Goal: Task Accomplishment & Management: Manage account settings

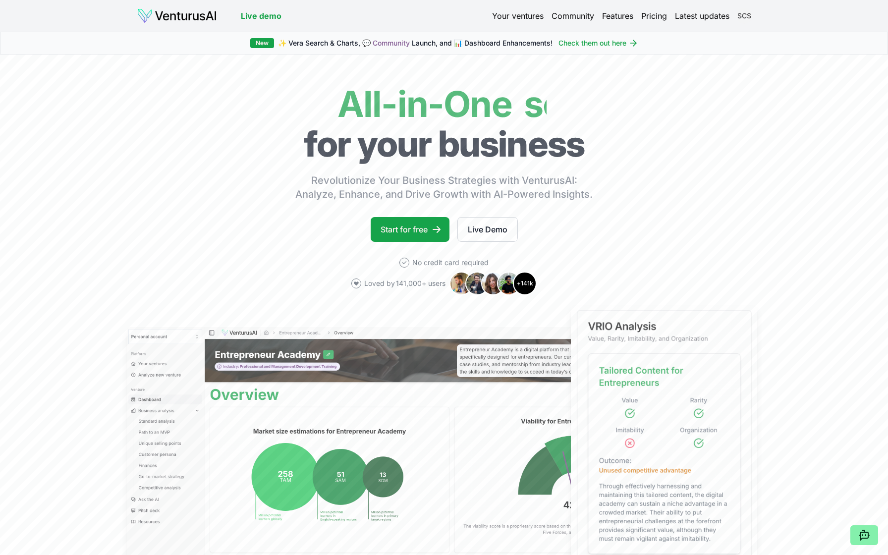
click at [745, 14] on html "We value your privacy We use cookies to enhance your browsing experience, serve…" at bounding box center [444, 277] width 888 height 555
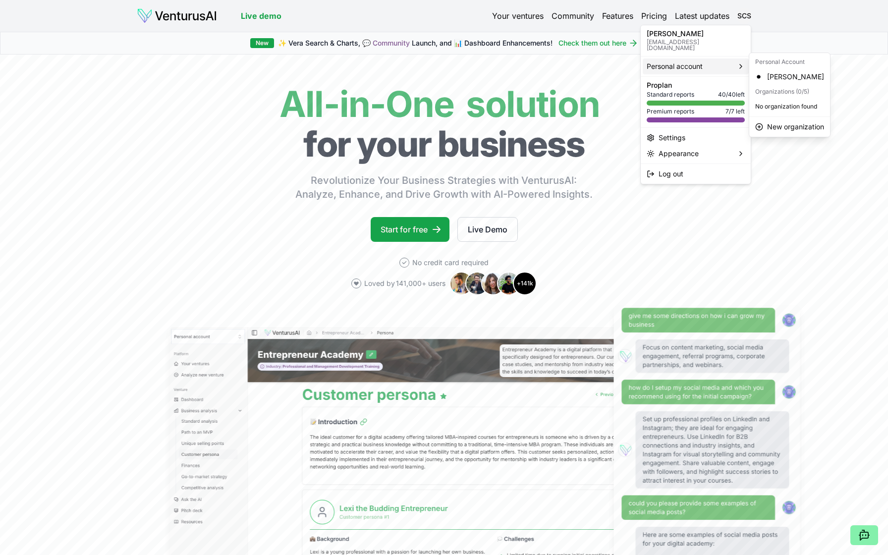
click at [698, 62] on span "Personal account" at bounding box center [674, 66] width 56 height 10
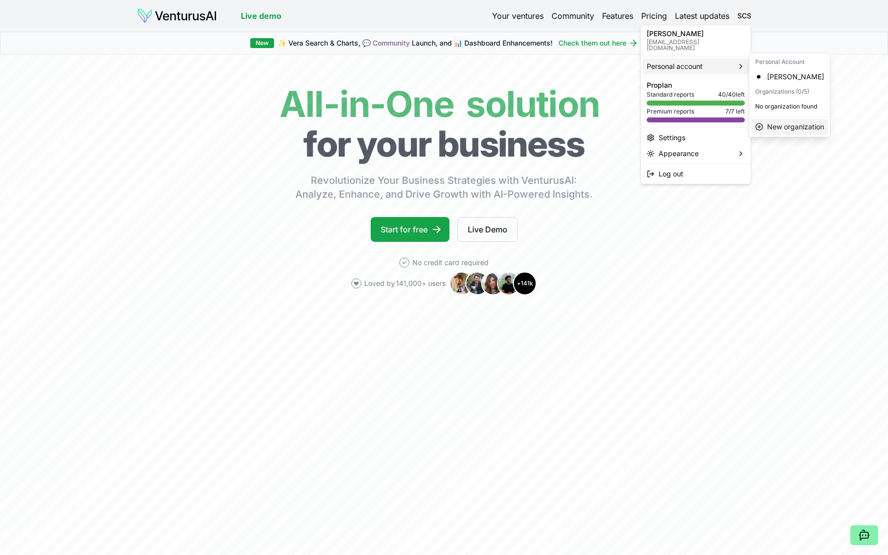
click at [785, 126] on span "New organization" at bounding box center [795, 127] width 57 height 10
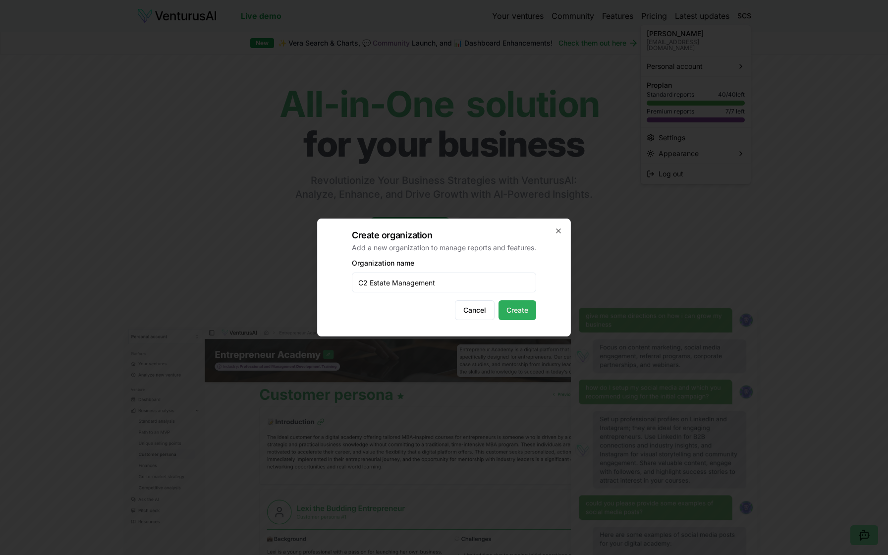
type input "C2 Estate Management"
click at [523, 308] on button "Create" at bounding box center [517, 310] width 38 height 20
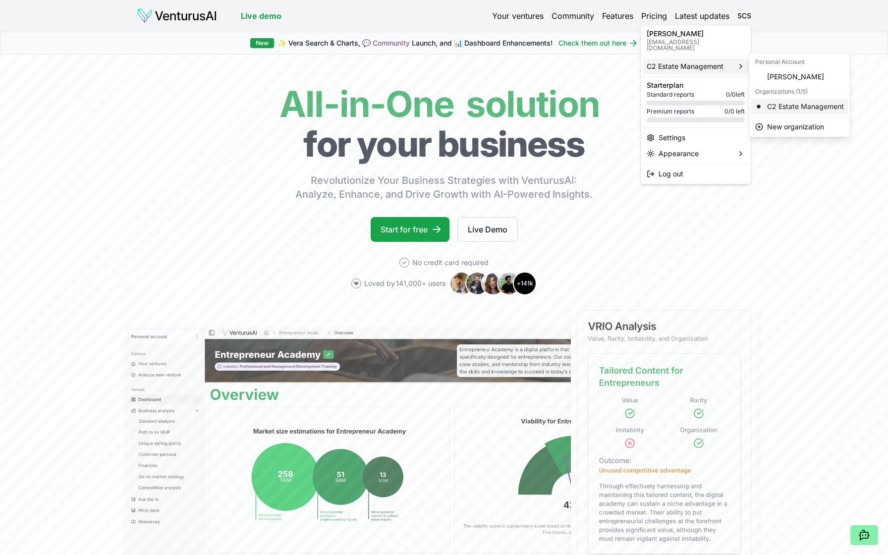
click at [777, 103] on div "C2 Estate Management" at bounding box center [799, 107] width 97 height 16
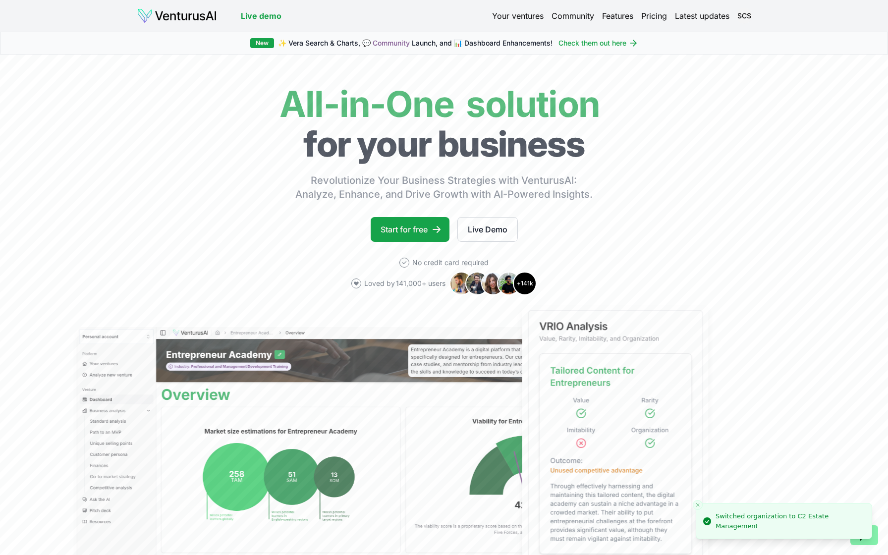
click at [610, 44] on link "Check them out here" at bounding box center [598, 43] width 80 height 10
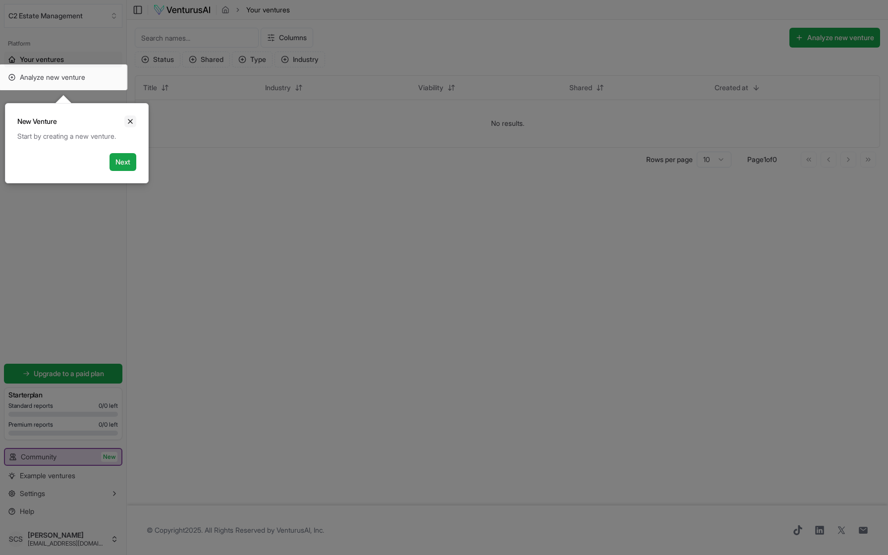
click at [130, 119] on icon "Close" at bounding box center [130, 121] width 8 height 8
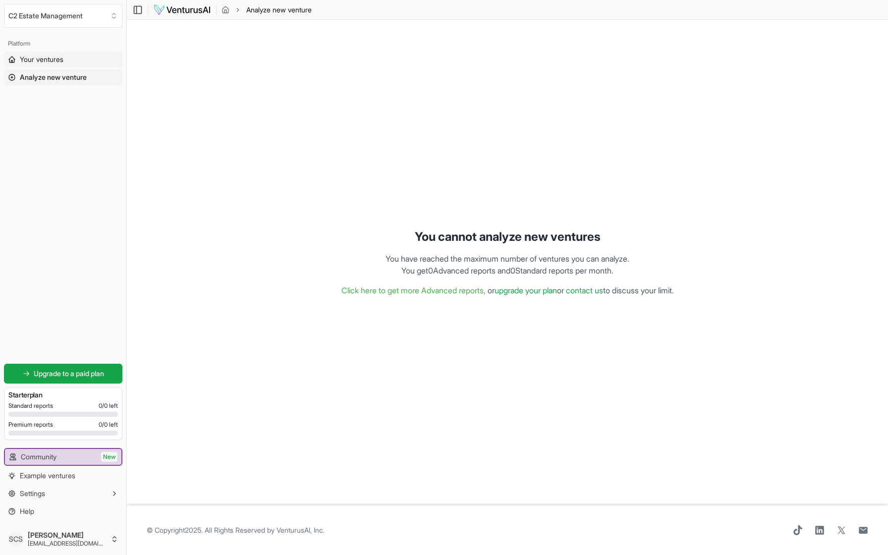
click at [48, 58] on span "Your ventures" at bounding box center [42, 59] width 44 height 10
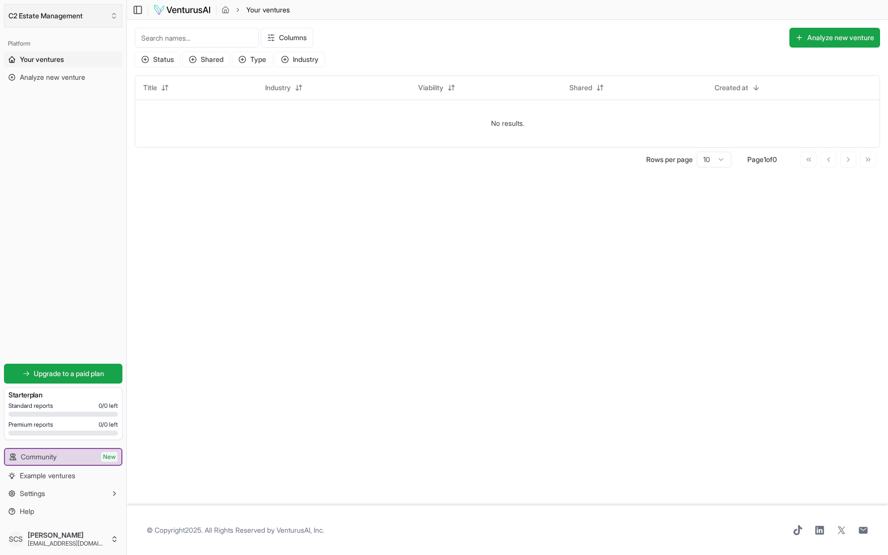
click at [113, 15] on icon "Select an organization" at bounding box center [114, 16] width 8 height 8
click at [113, 15] on html "We value your privacy We use cookies to enhance your browsing experience, serve…" at bounding box center [444, 277] width 888 height 555
click at [111, 492] on icon "button" at bounding box center [114, 493] width 8 height 8
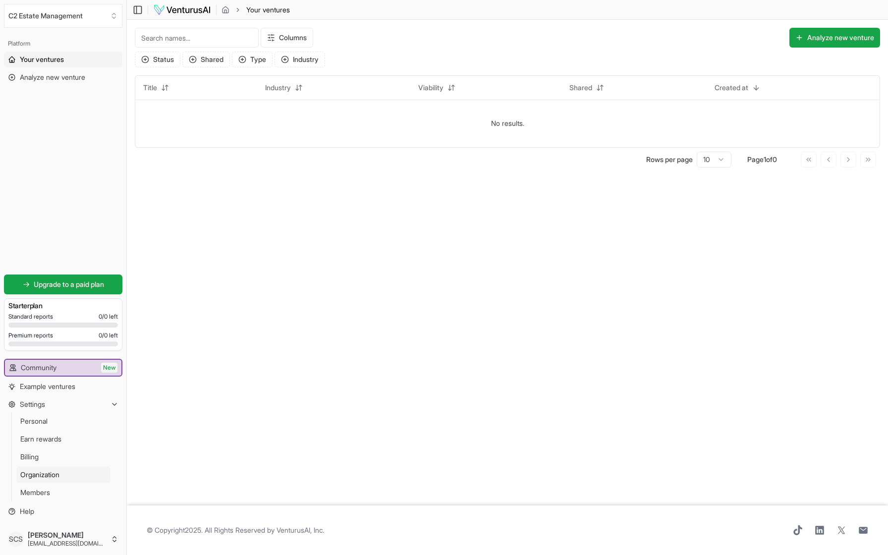
click at [70, 477] on link "Organization" at bounding box center [63, 475] width 94 height 16
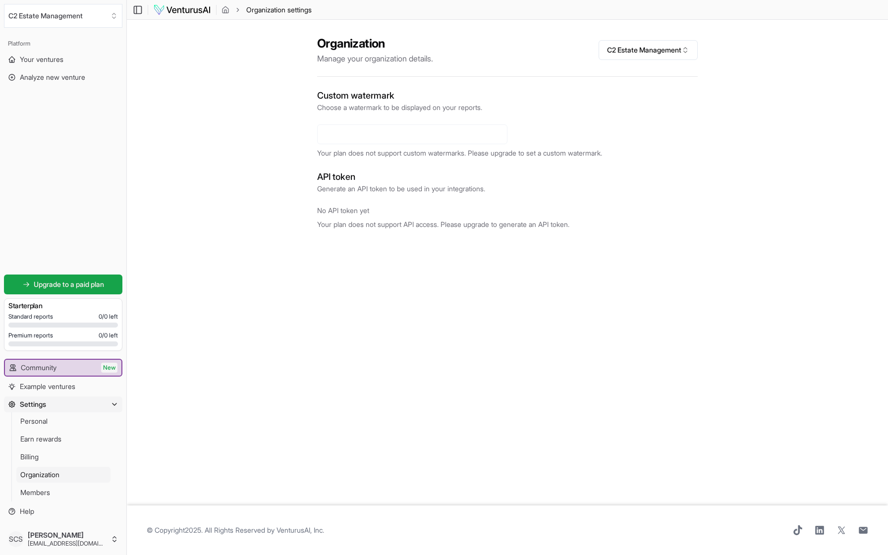
click at [114, 181] on div "Platform Your ventures Analyze new venture Get started for free Upgrade to a pa…" at bounding box center [63, 277] width 126 height 491
click at [47, 55] on span "Your ventures" at bounding box center [42, 59] width 44 height 10
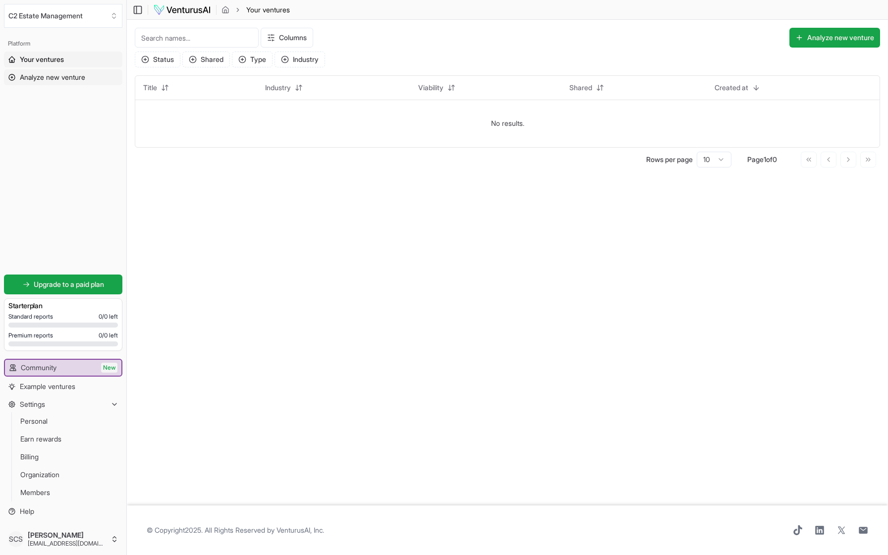
click at [43, 78] on span "Analyze new venture" at bounding box center [52, 77] width 65 height 10
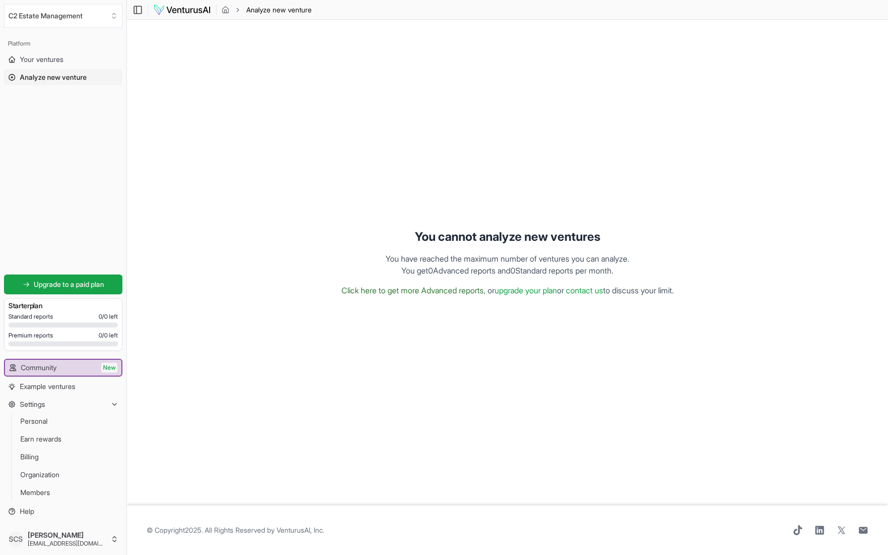
click at [433, 291] on link "Click here to get more Advanced reports," at bounding box center [413, 290] width 144 height 10
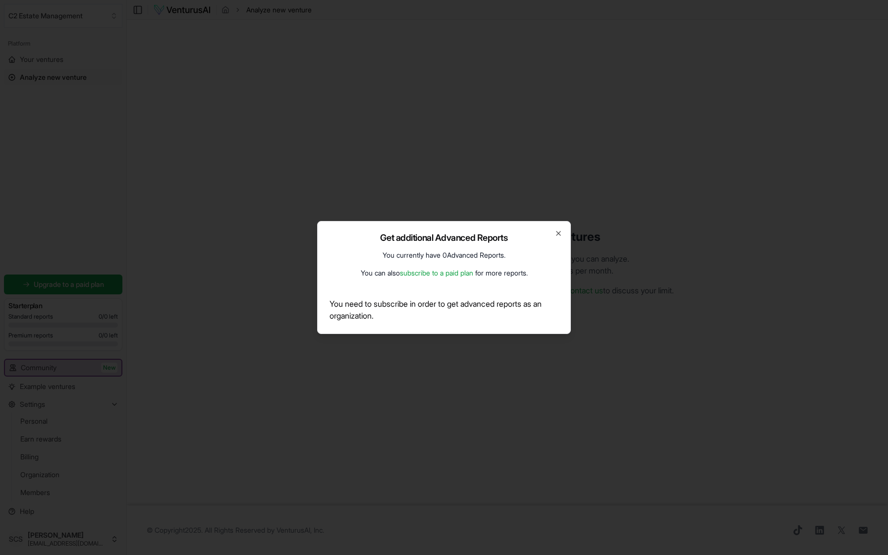
click at [424, 272] on link "subscribe to a paid plan" at bounding box center [436, 272] width 73 height 8
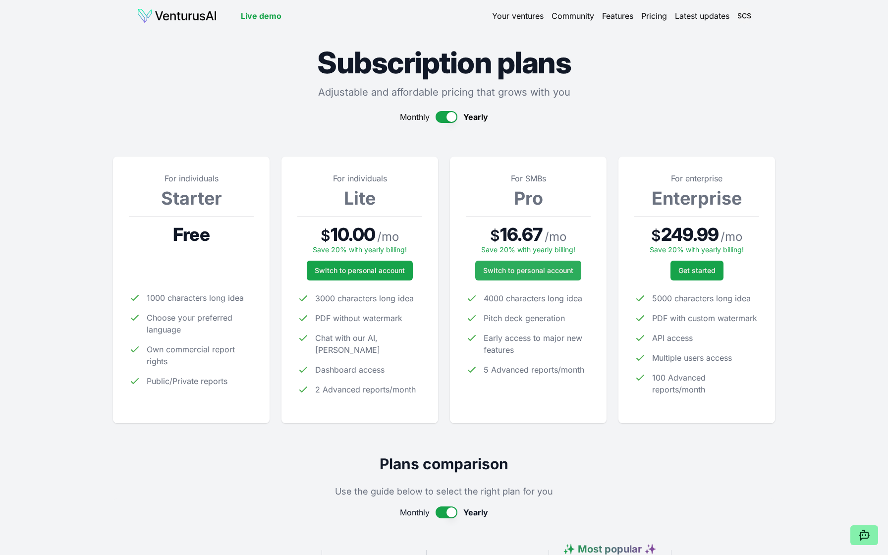
click at [532, 271] on button "Switch to personal account" at bounding box center [528, 271] width 106 height 20
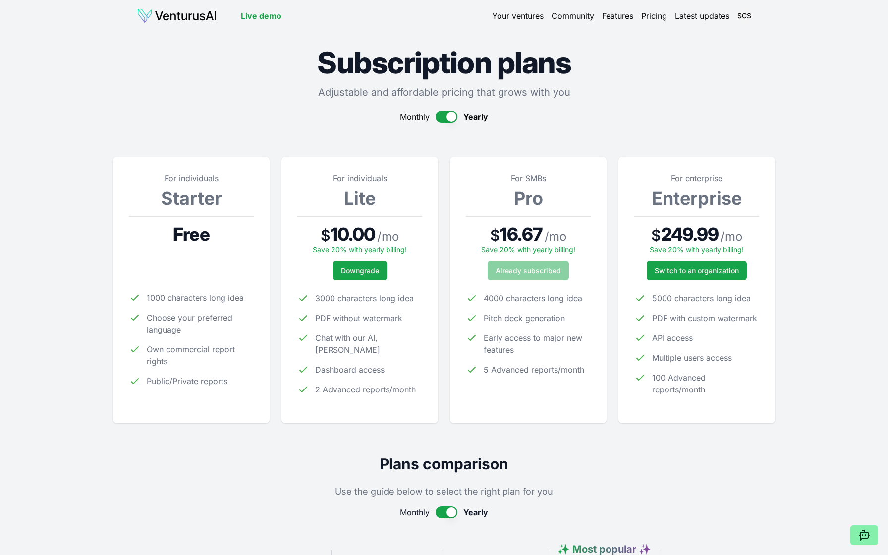
click at [515, 15] on link "Your ventures" at bounding box center [518, 16] width 52 height 12
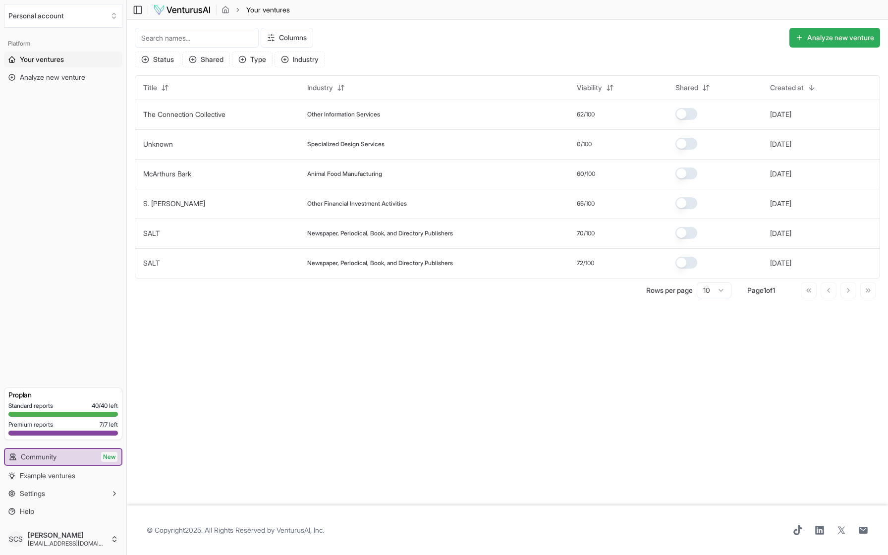
click at [840, 40] on button "Analyze new venture" at bounding box center [834, 38] width 91 height 20
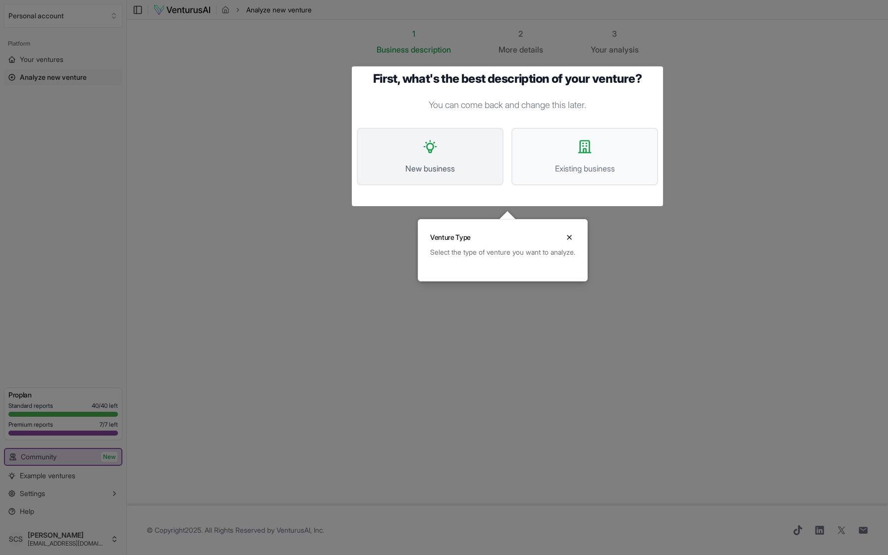
click at [414, 156] on button "New business" at bounding box center [430, 156] width 147 height 57
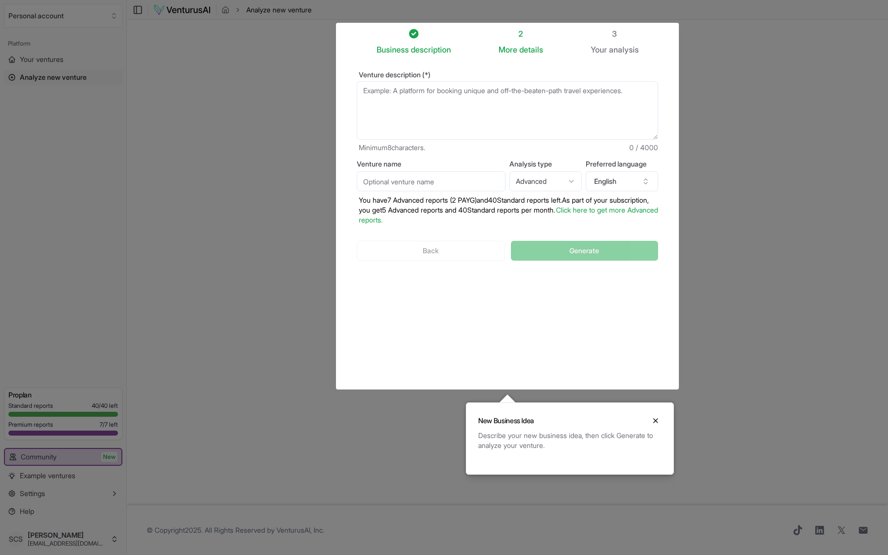
click at [402, 181] on input "Venture name" at bounding box center [431, 181] width 149 height 20
type input "C2 Estate Management"
click at [644, 210] on link "Click here to get more Advanced reports." at bounding box center [508, 215] width 299 height 18
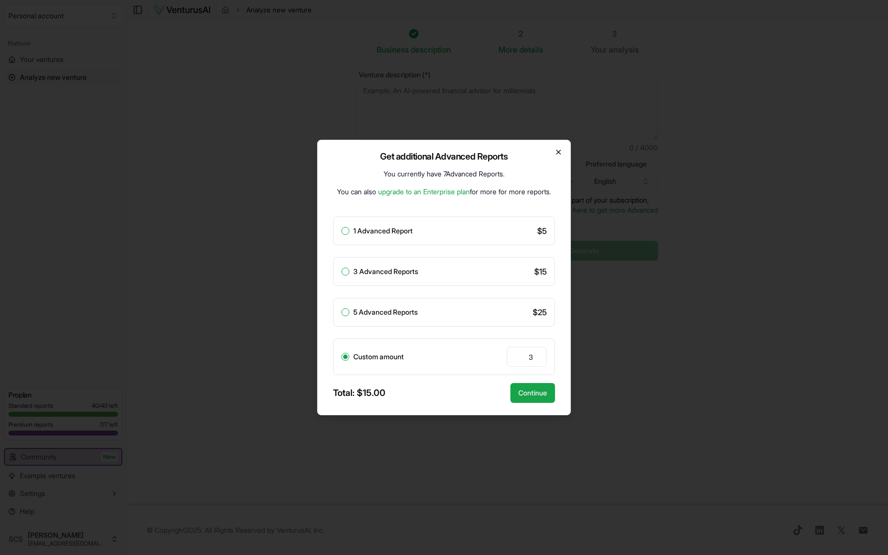
click at [558, 153] on icon "button" at bounding box center [558, 152] width 8 height 8
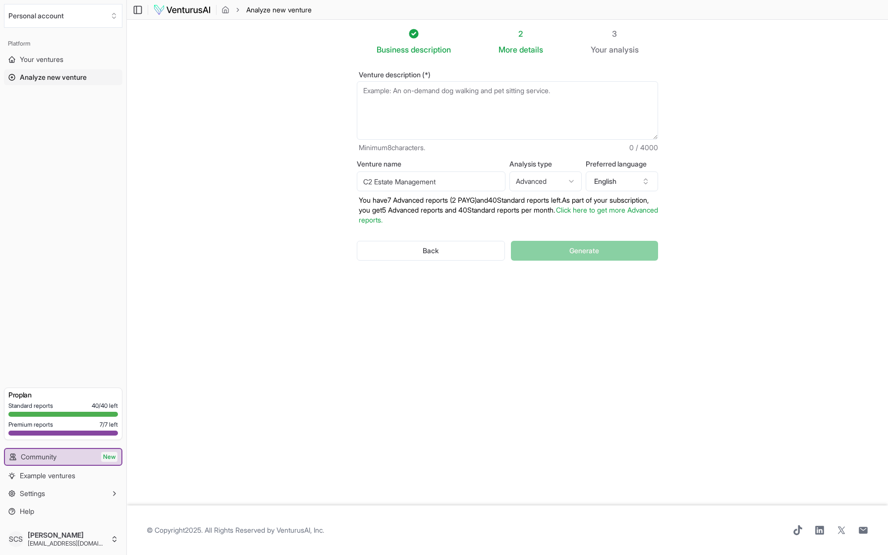
click at [193, 6] on img at bounding box center [182, 10] width 58 height 12
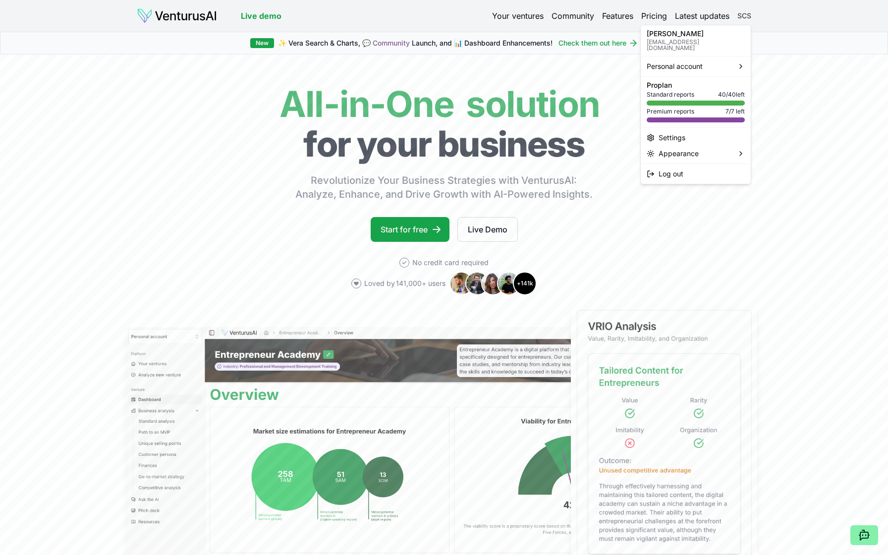
click at [744, 16] on html "We value your privacy We use cookies to enhance your browsing experience, serve…" at bounding box center [444, 277] width 888 height 555
click at [606, 43] on html "We value your privacy We use cookies to enhance your browsing experience, serve…" at bounding box center [444, 277] width 888 height 555
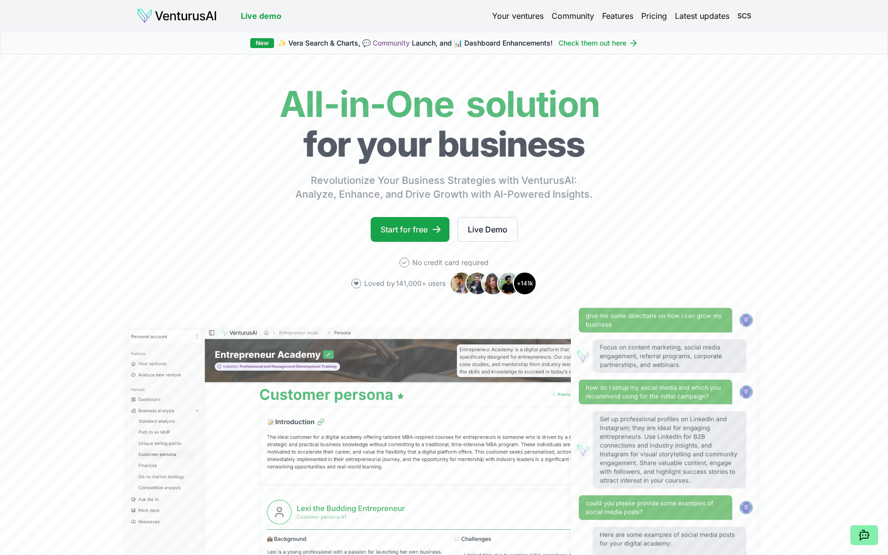
click at [606, 43] on link "Check them out here" at bounding box center [598, 43] width 80 height 10
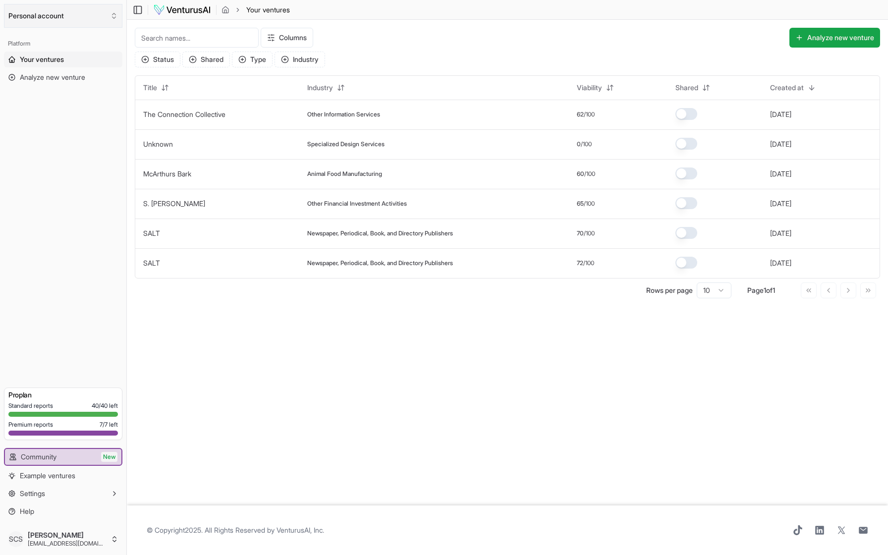
click at [59, 20] on button "Personal account" at bounding box center [63, 16] width 118 height 24
click at [59, 19] on html "We value your privacy We use cookies to enhance your browsing experience, serve…" at bounding box center [444, 277] width 888 height 555
click at [197, 10] on img at bounding box center [182, 10] width 58 height 12
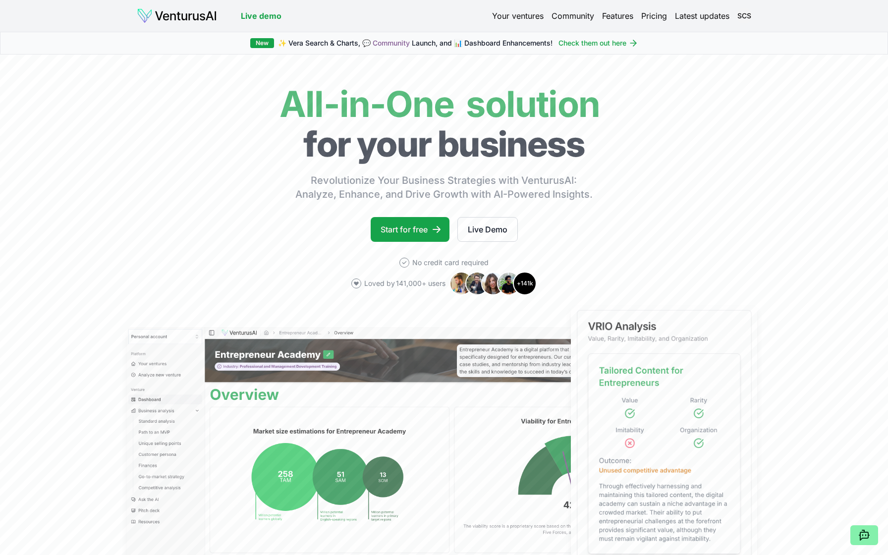
click at [517, 14] on link "Your ventures" at bounding box center [518, 16] width 52 height 12
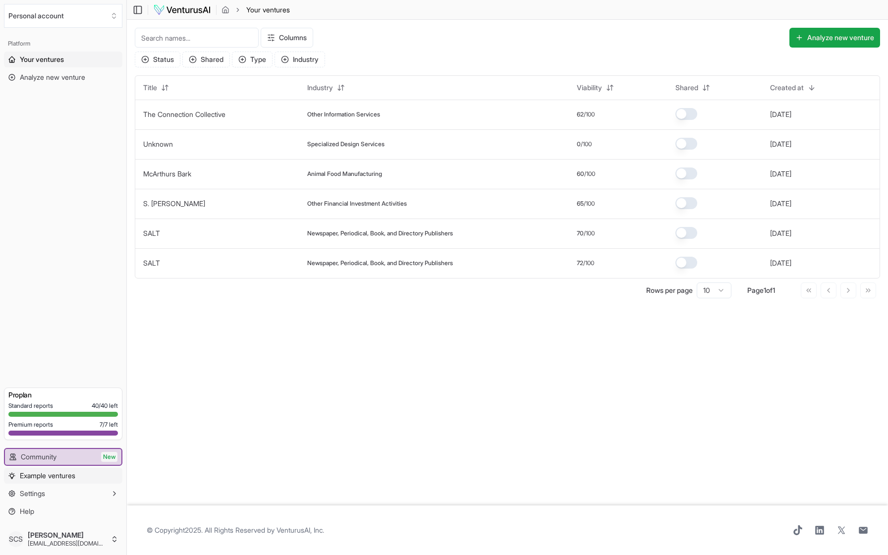
click at [54, 479] on span "Example ventures" at bounding box center [47, 476] width 55 height 10
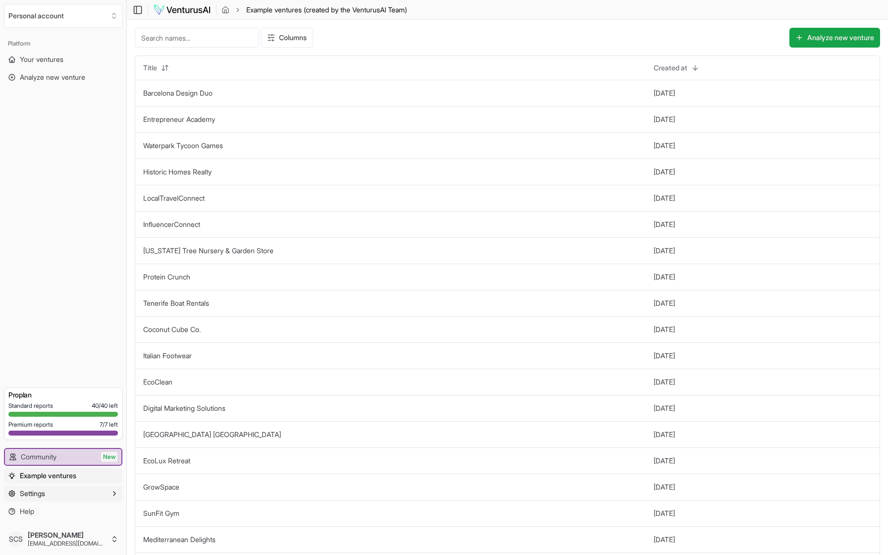
click at [48, 494] on button "Settings" at bounding box center [63, 493] width 118 height 16
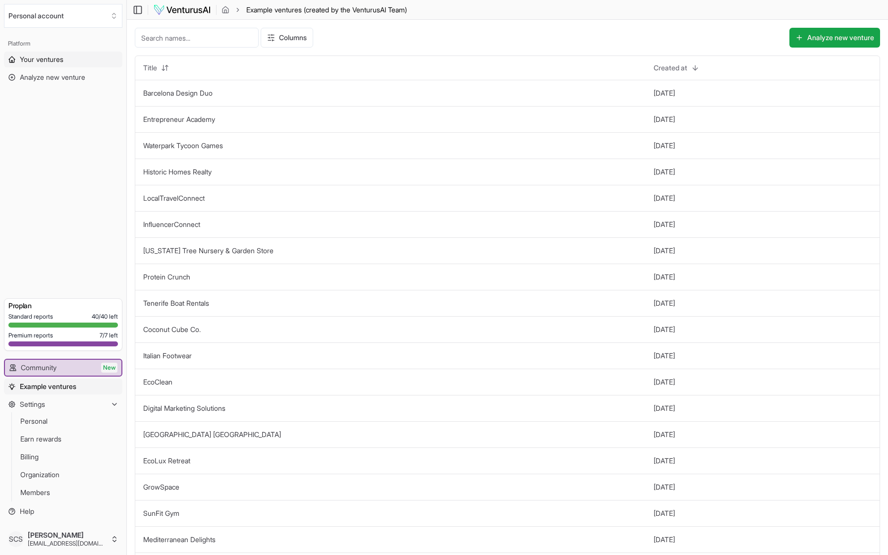
click at [58, 56] on span "Your ventures" at bounding box center [42, 59] width 44 height 10
